Goal: Information Seeking & Learning: Learn about a topic

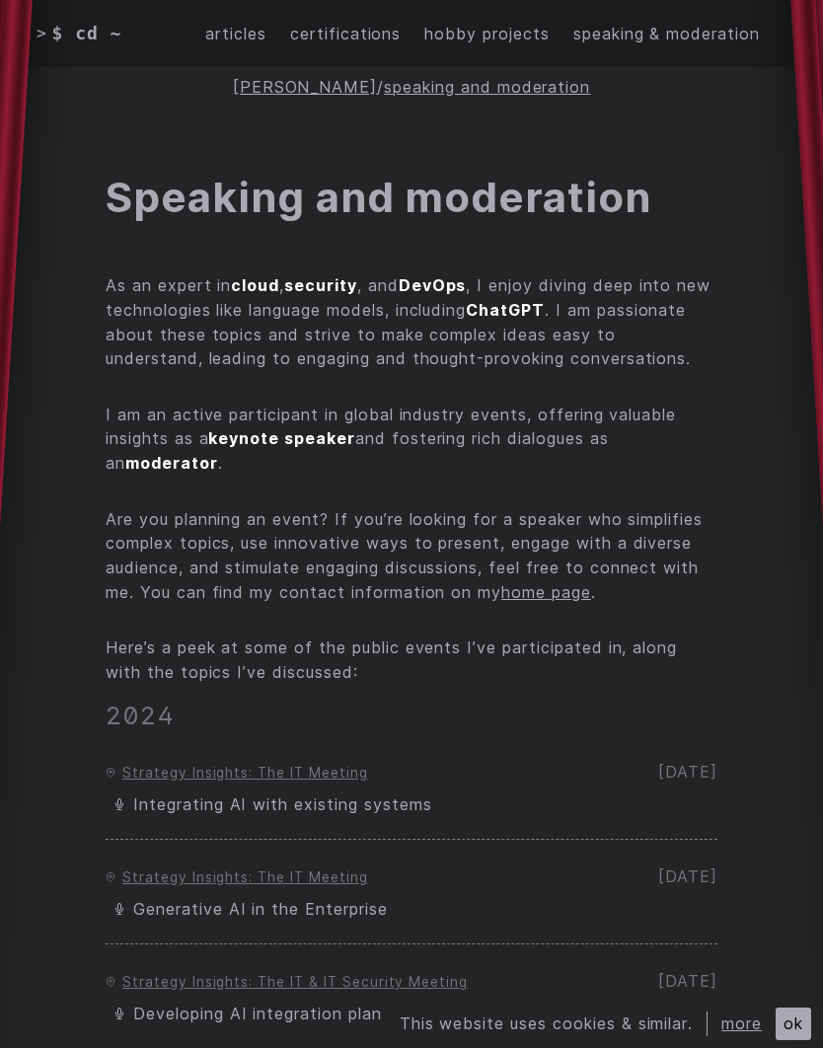
click at [229, 36] on link "articles" at bounding box center [235, 34] width 61 height 25
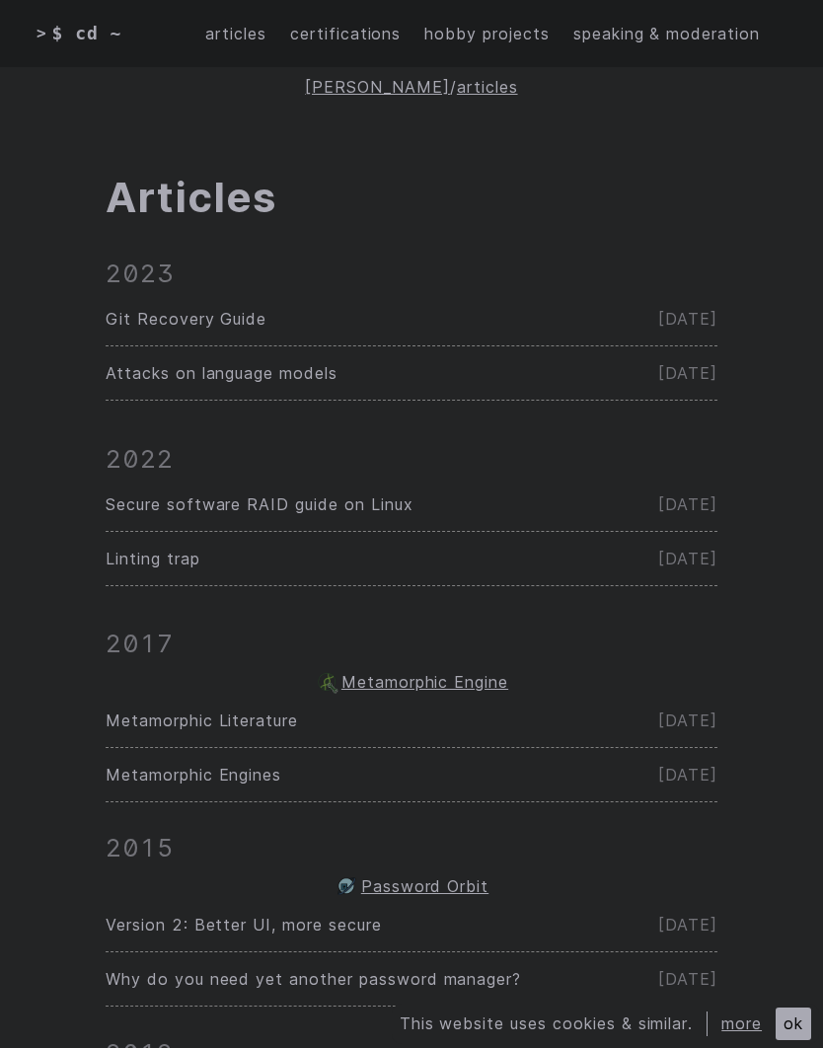
click at [185, 313] on span "Git Recovery Guide" at bounding box center [186, 319] width 161 height 20
click at [496, 36] on link "hobby projects" at bounding box center [486, 34] width 124 height 25
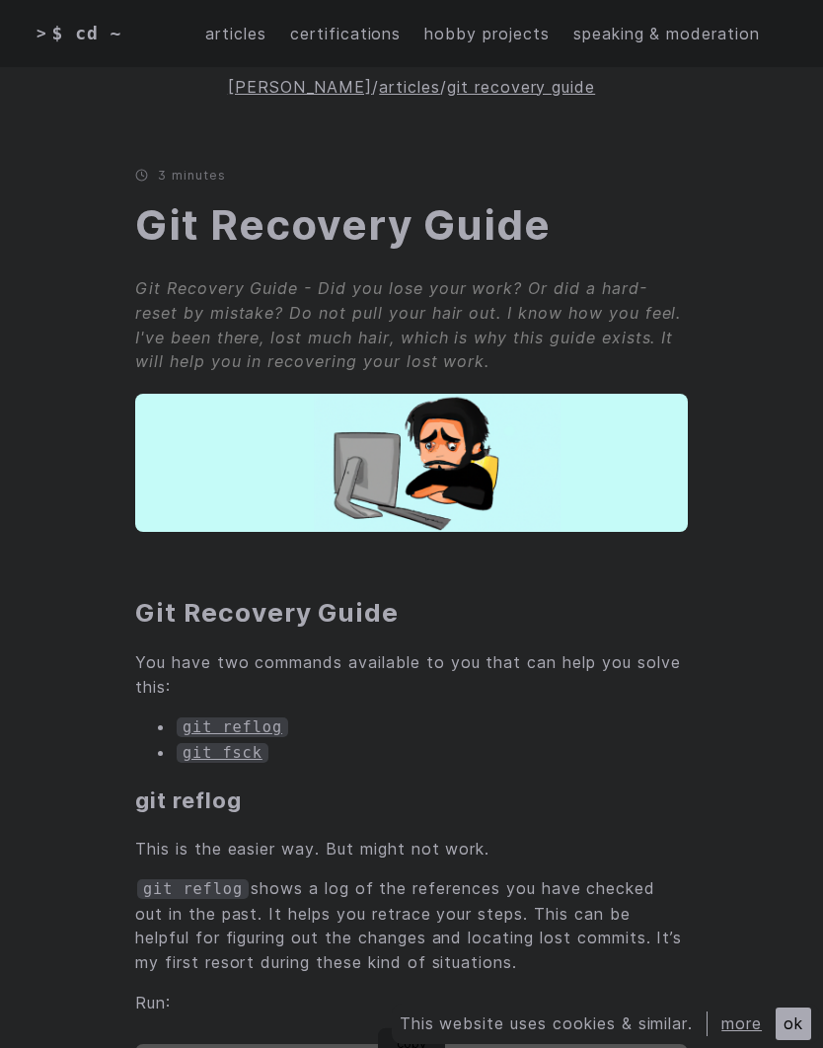
scroll to position [16, 0]
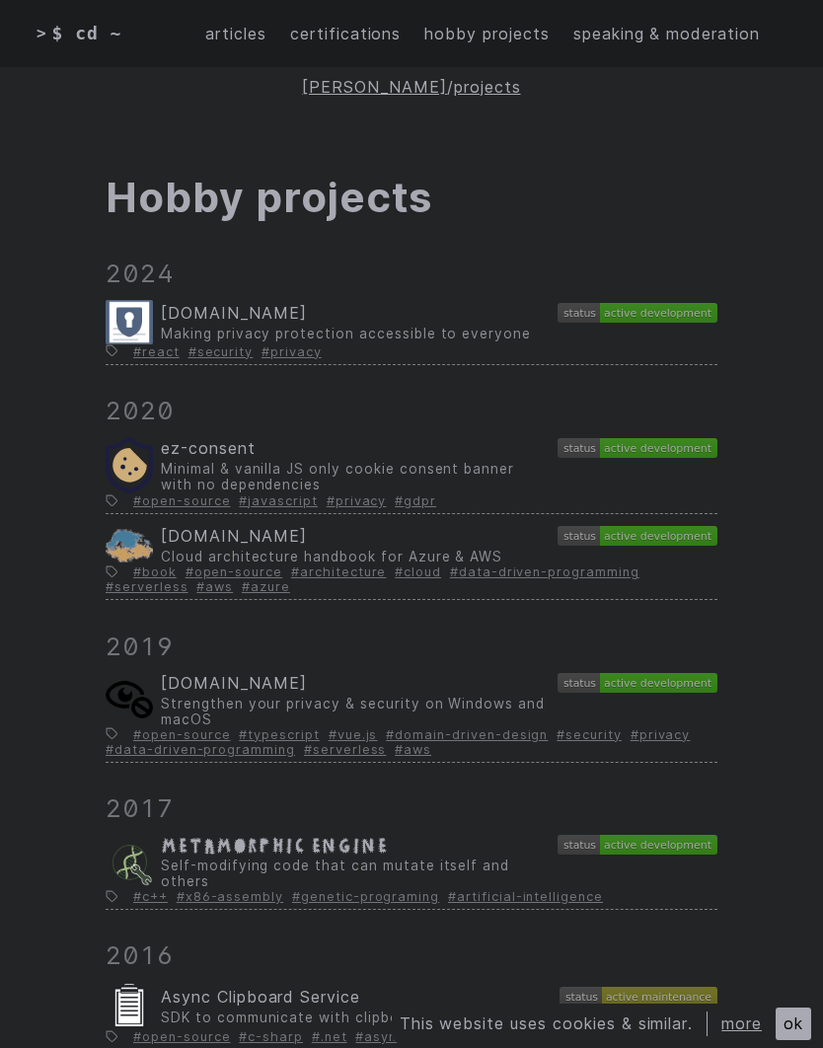
click at [306, 545] on span "CloudArchitecture.io" at bounding box center [233, 536] width 145 height 20
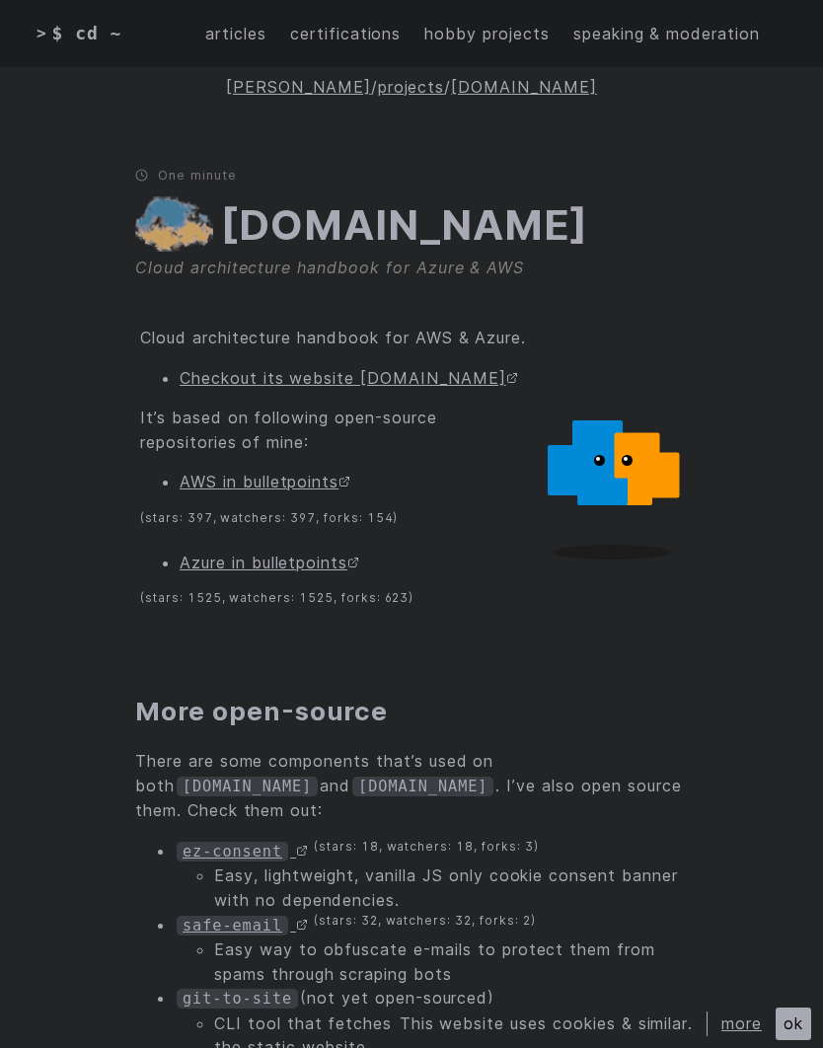
click at [245, 369] on link "Checkout its website [DOMAIN_NAME]" at bounding box center [349, 378] width 338 height 20
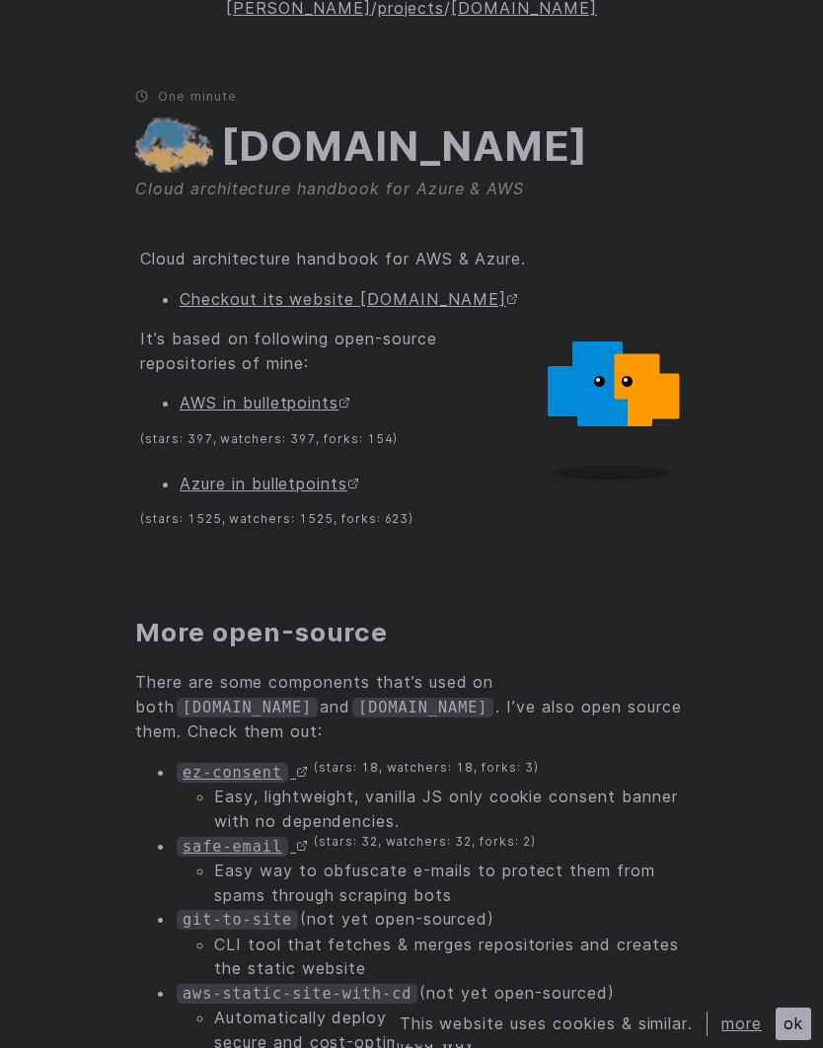
click at [308, 412] on link "AWS in bulletpoints" at bounding box center [265, 403] width 171 height 20
